Goal: Navigation & Orientation: Understand site structure

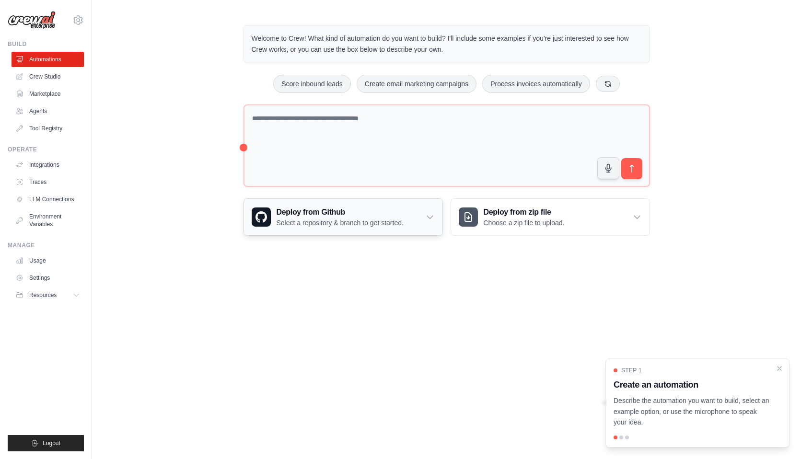
click at [363, 225] on p "Select a repository & branch to get started." at bounding box center [339, 223] width 127 height 10
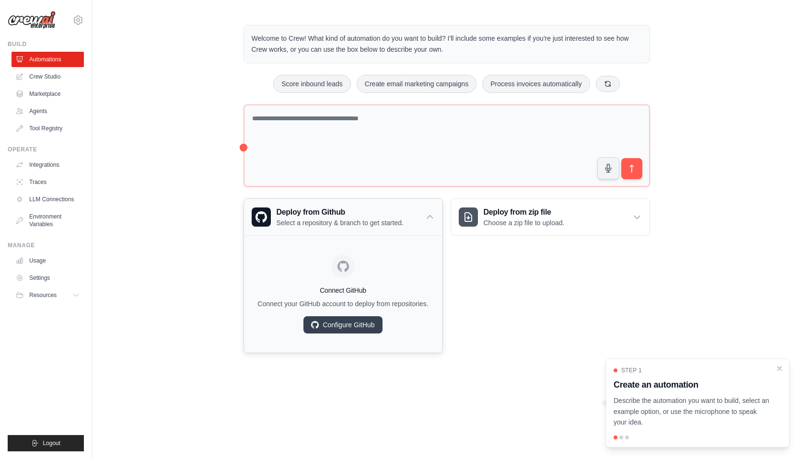
click at [363, 225] on p "Select a repository & branch to get started." at bounding box center [339, 223] width 127 height 10
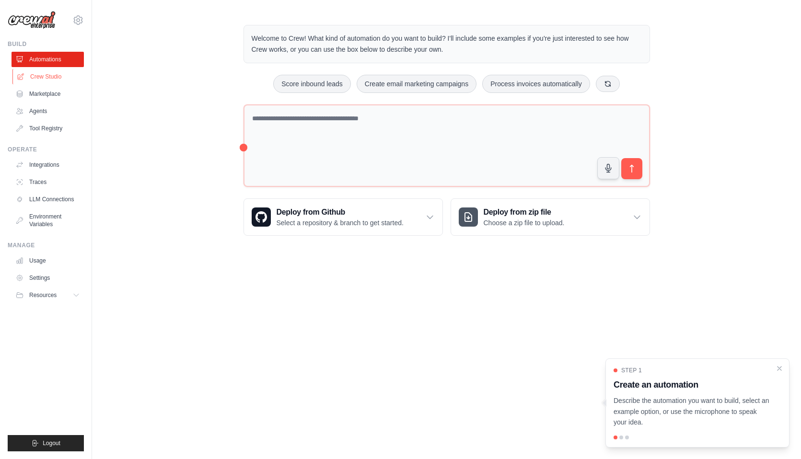
click at [57, 78] on link "Crew Studio" at bounding box center [48, 76] width 72 height 15
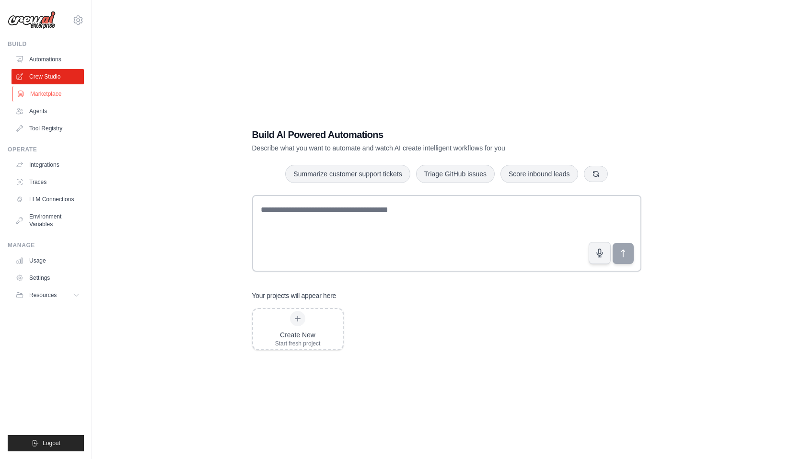
click at [55, 93] on link "Marketplace" at bounding box center [48, 93] width 72 height 15
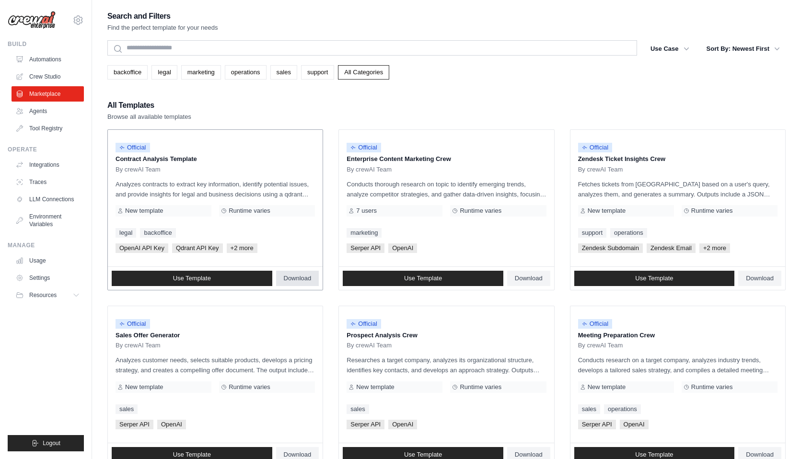
click at [295, 279] on span "Download" at bounding box center [298, 279] width 28 height 8
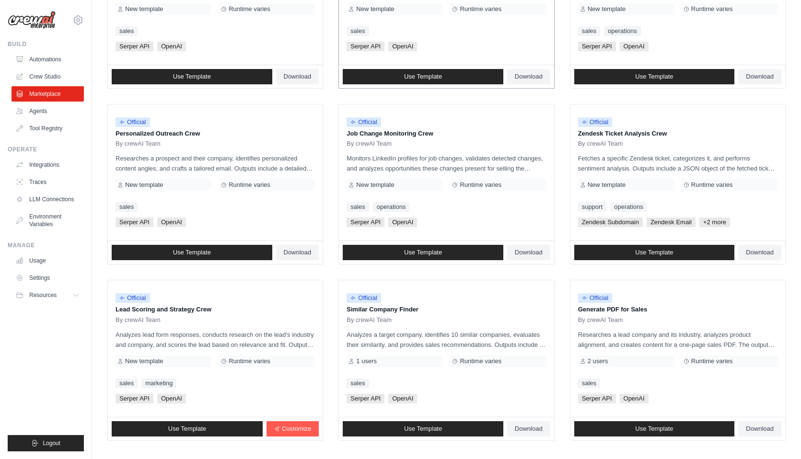
scroll to position [429, 0]
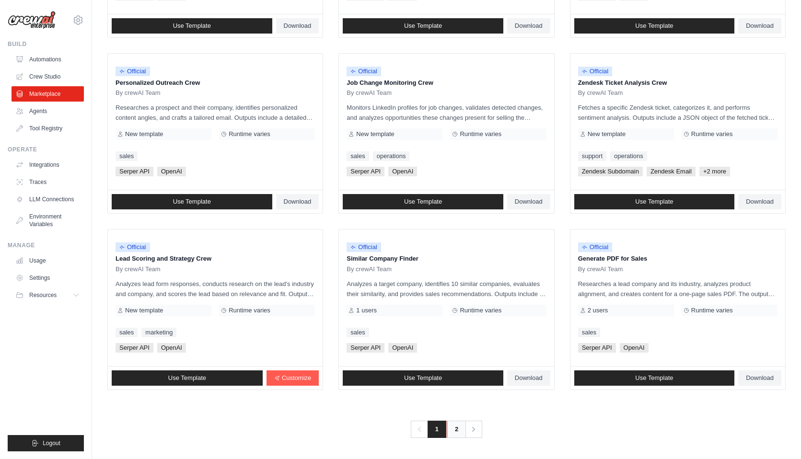
click at [459, 428] on link "2" at bounding box center [456, 429] width 19 height 17
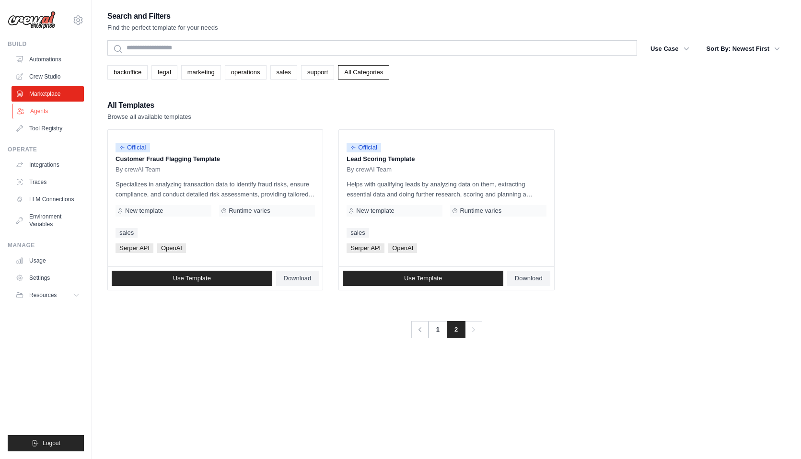
click at [55, 109] on link "Agents" at bounding box center [48, 110] width 72 height 15
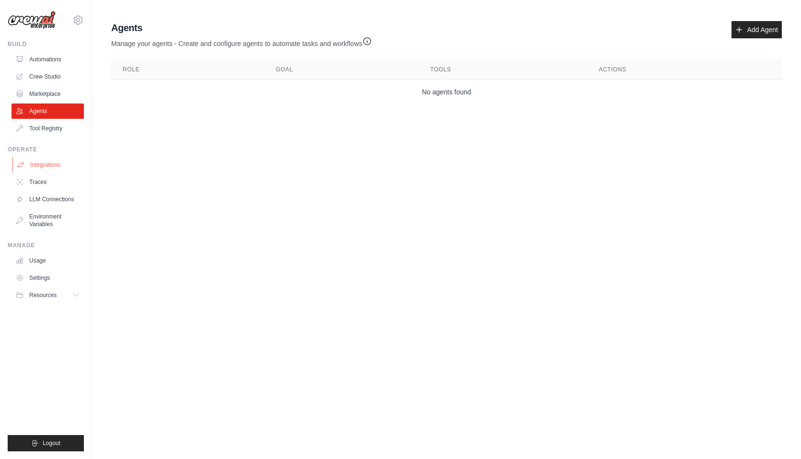
click at [52, 168] on link "Integrations" at bounding box center [48, 164] width 72 height 15
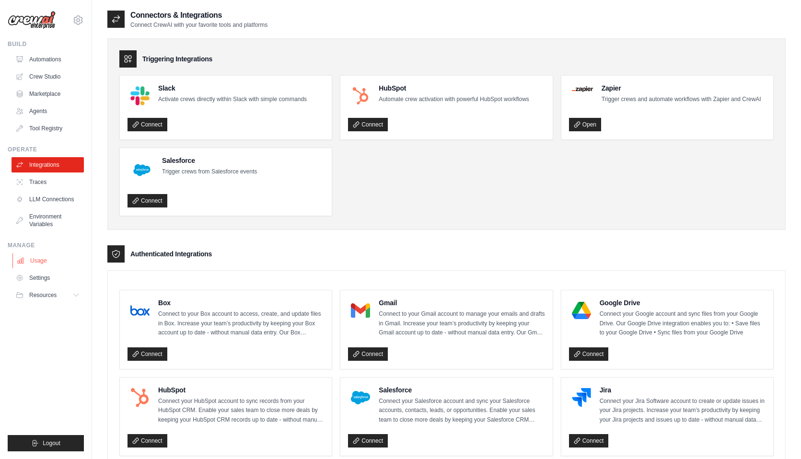
click at [44, 258] on link "Usage" at bounding box center [48, 260] width 72 height 15
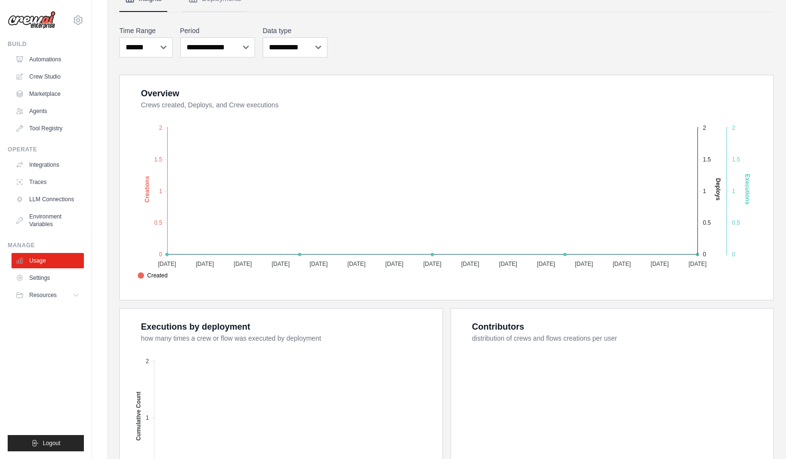
scroll to position [236, 0]
